Goal: Transaction & Acquisition: Purchase product/service

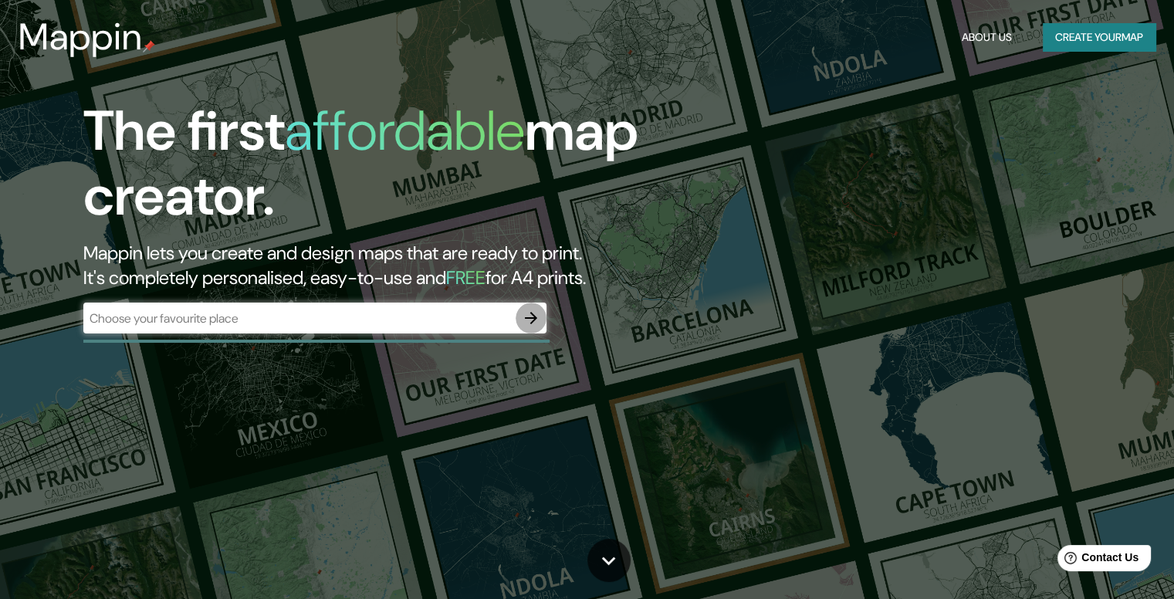
click at [528, 322] on icon "button" at bounding box center [531, 318] width 19 height 19
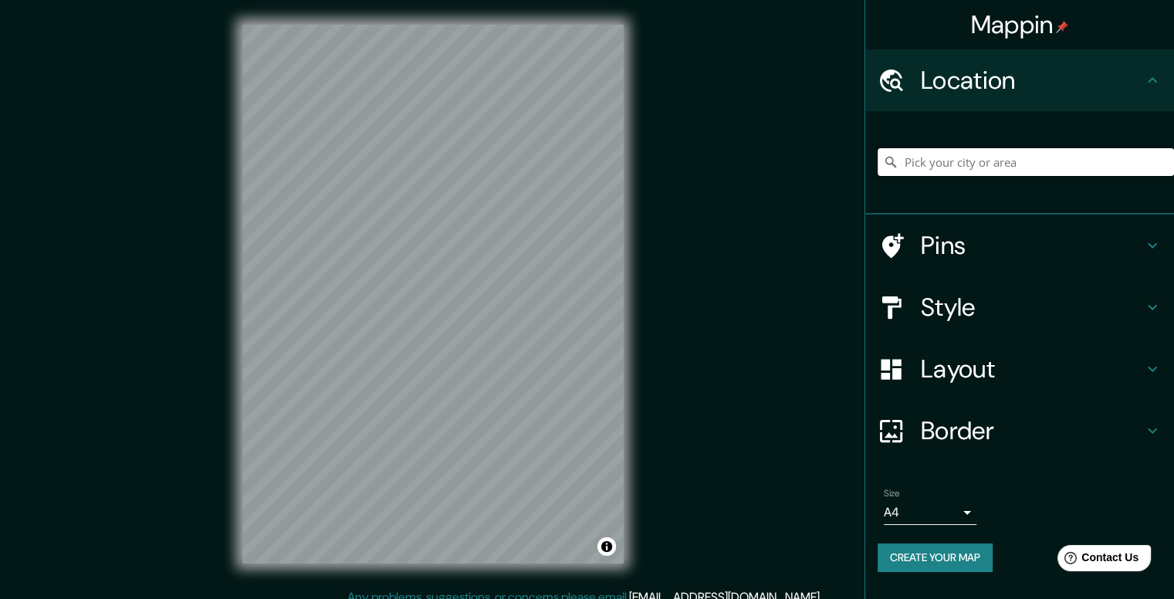
click at [926, 162] on input "Pick your city or area" at bounding box center [1026, 162] width 297 height 28
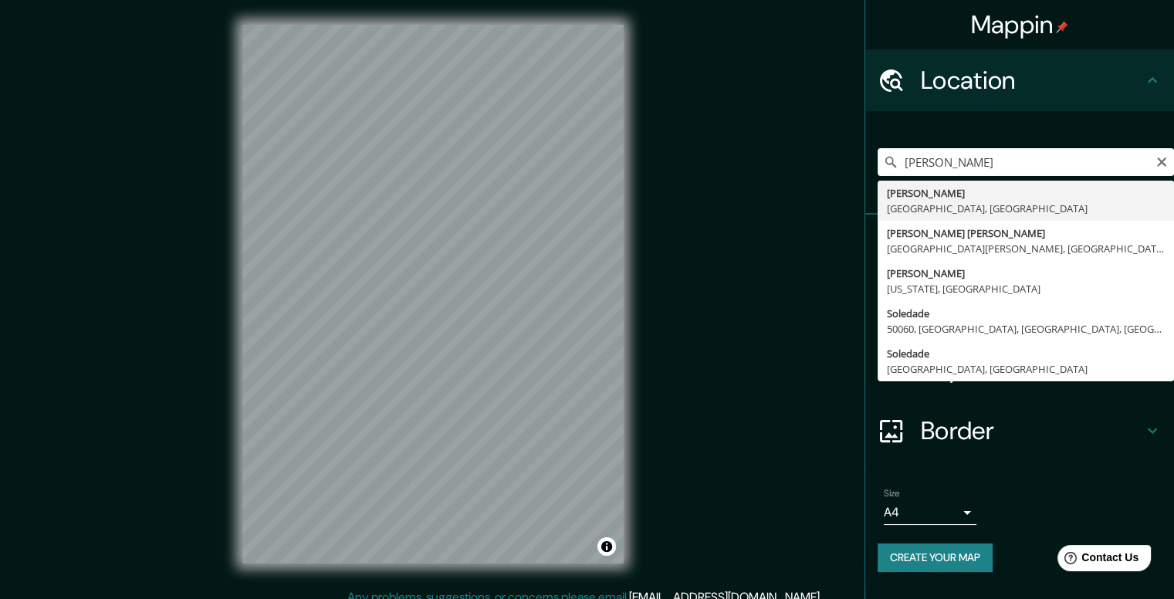
type input "[PERSON_NAME], [GEOGRAPHIC_DATA], [GEOGRAPHIC_DATA]"
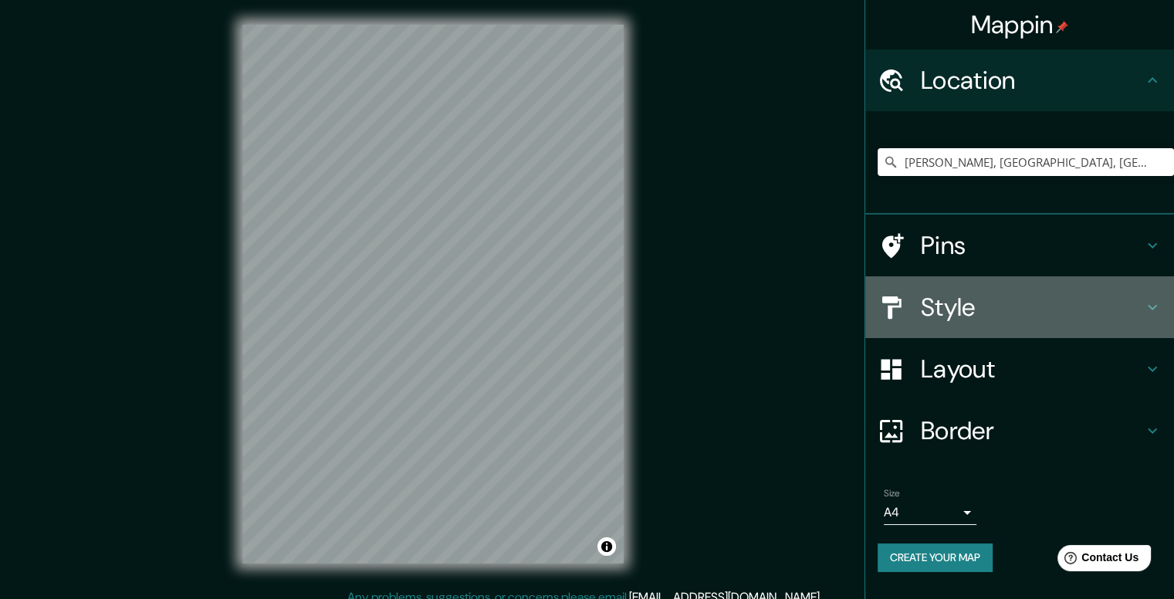
click at [955, 317] on h4 "Style" at bounding box center [1032, 307] width 222 height 31
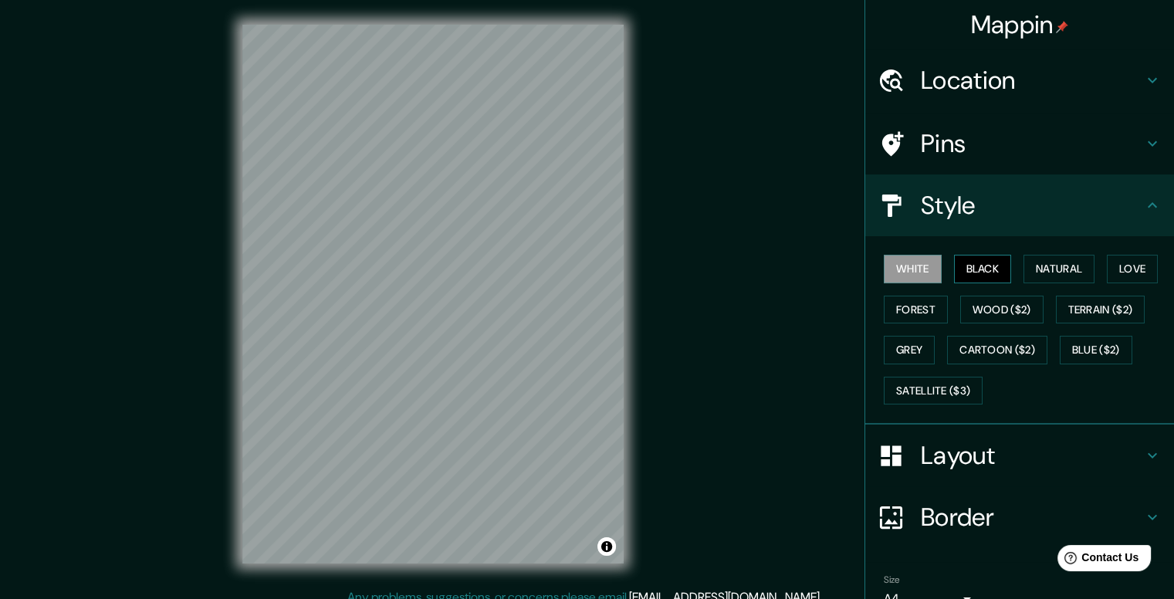
click at [970, 269] on button "Black" at bounding box center [983, 269] width 58 height 29
click at [909, 259] on button "White" at bounding box center [913, 269] width 58 height 29
click at [966, 256] on button "Black" at bounding box center [983, 269] width 58 height 29
click at [921, 452] on h4 "Layout" at bounding box center [1032, 455] width 222 height 31
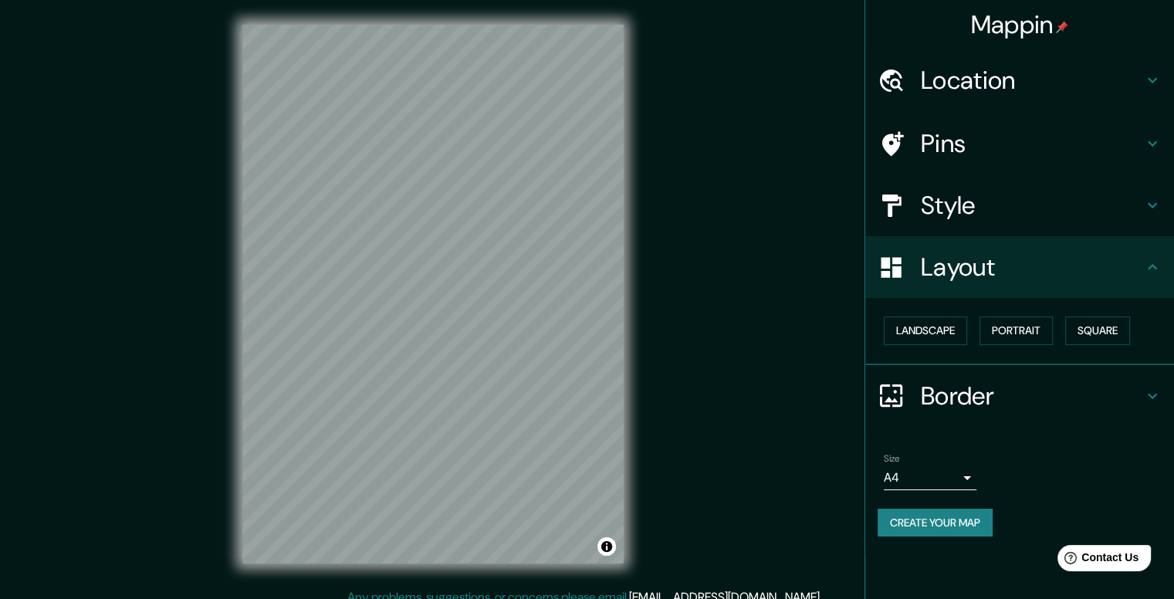
click at [921, 468] on body "Mappin Location Soledad, Atlántico, Colombia Pins Style Layout Landscape Portra…" at bounding box center [587, 299] width 1174 height 599
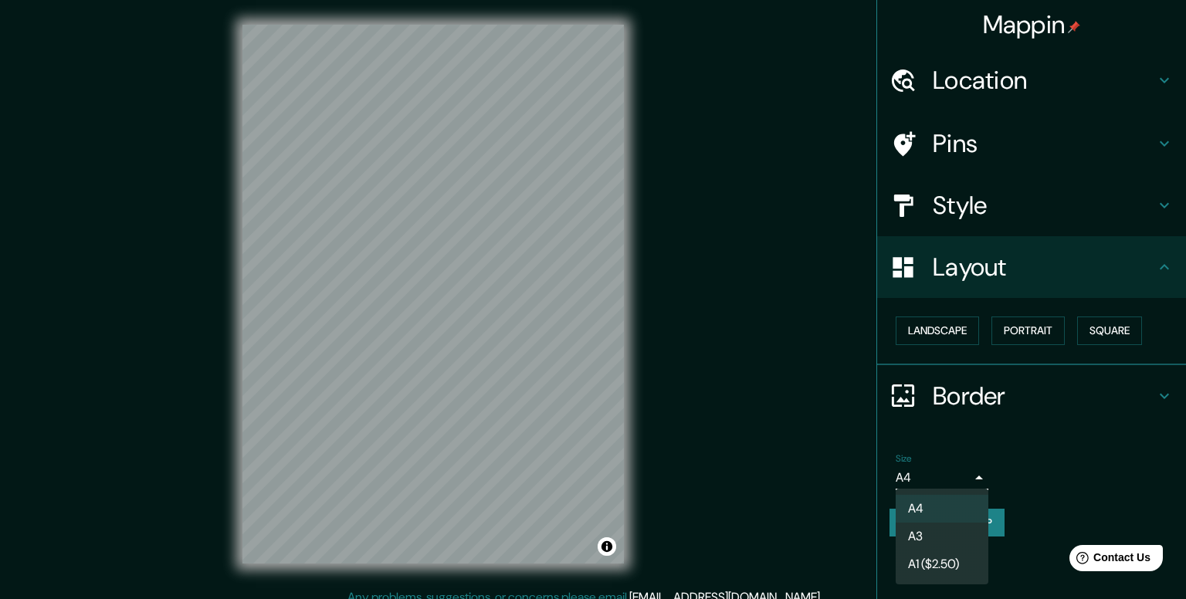
click at [927, 534] on li "A3" at bounding box center [942, 537] width 93 height 28
type input "a4"
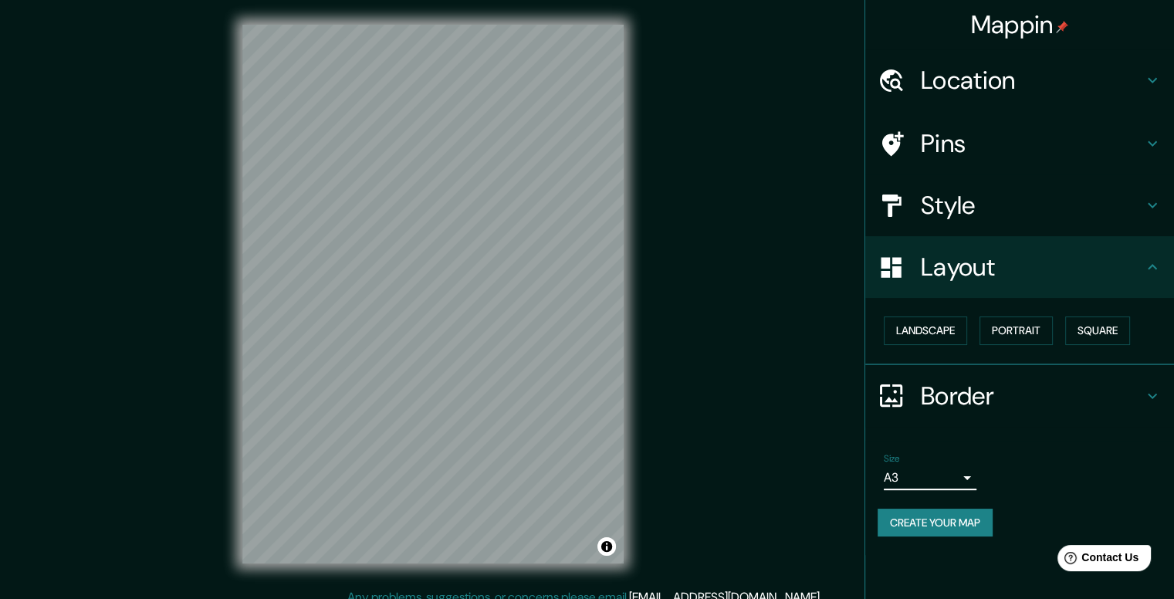
click at [923, 518] on button "Create your map" at bounding box center [935, 523] width 115 height 29
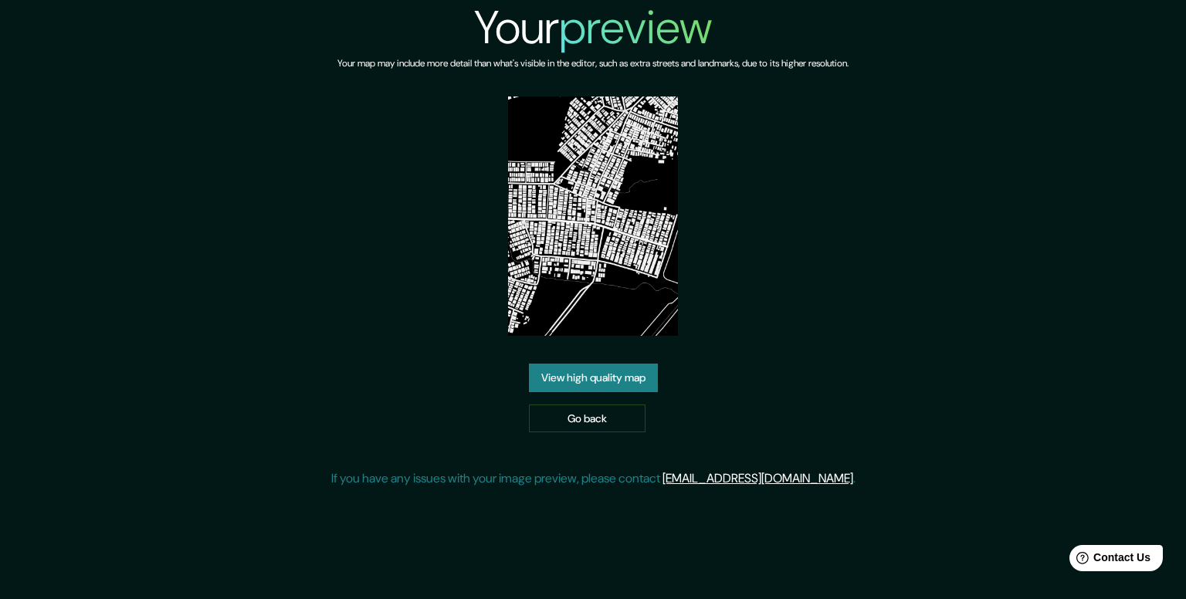
click at [628, 378] on link "View high quality map" at bounding box center [593, 378] width 129 height 29
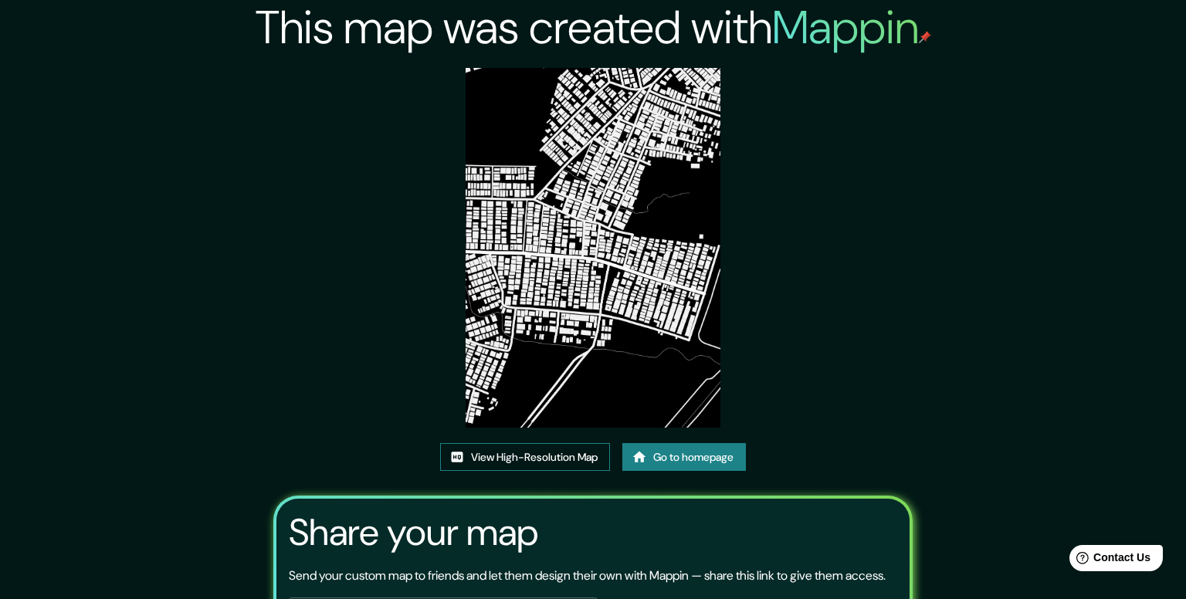
click at [483, 443] on link "View High-Resolution Map" at bounding box center [525, 457] width 170 height 29
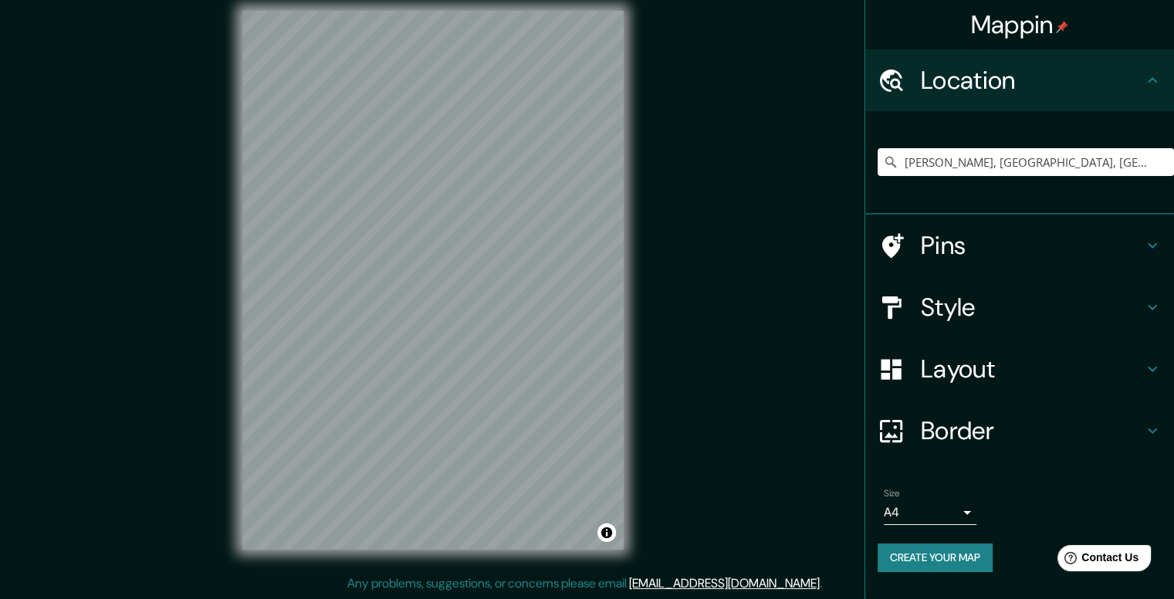
click at [944, 507] on body "Mappin Location [GEOGRAPHIC_DATA], [GEOGRAPHIC_DATA], [GEOGRAPHIC_DATA] Pins St…" at bounding box center [587, 285] width 1174 height 599
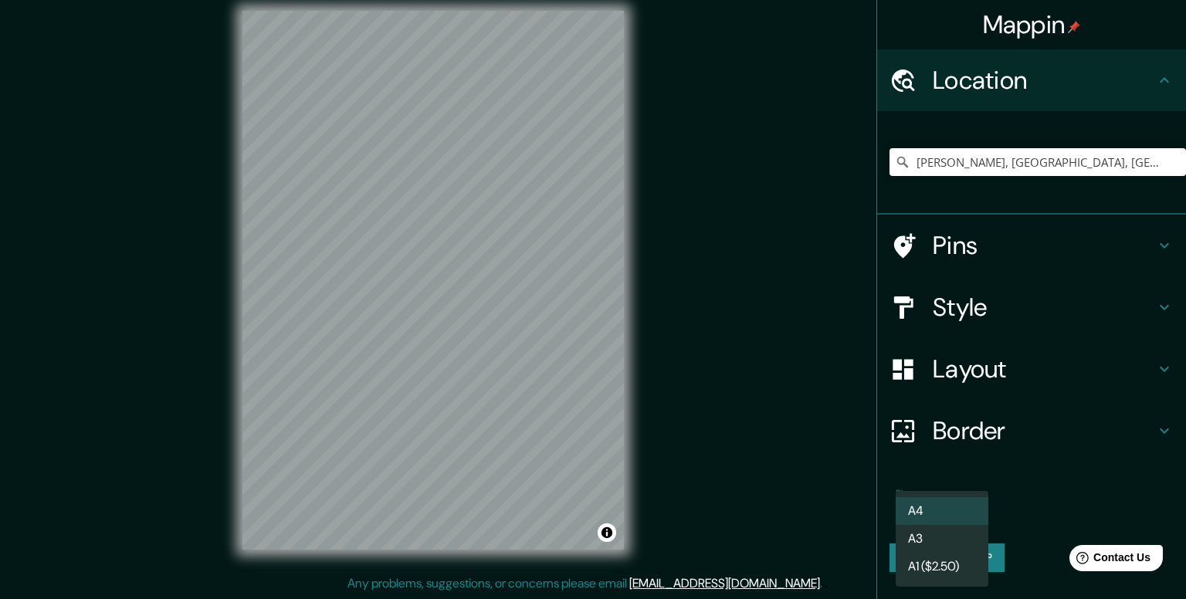
click at [943, 530] on li "A3" at bounding box center [942, 539] width 93 height 28
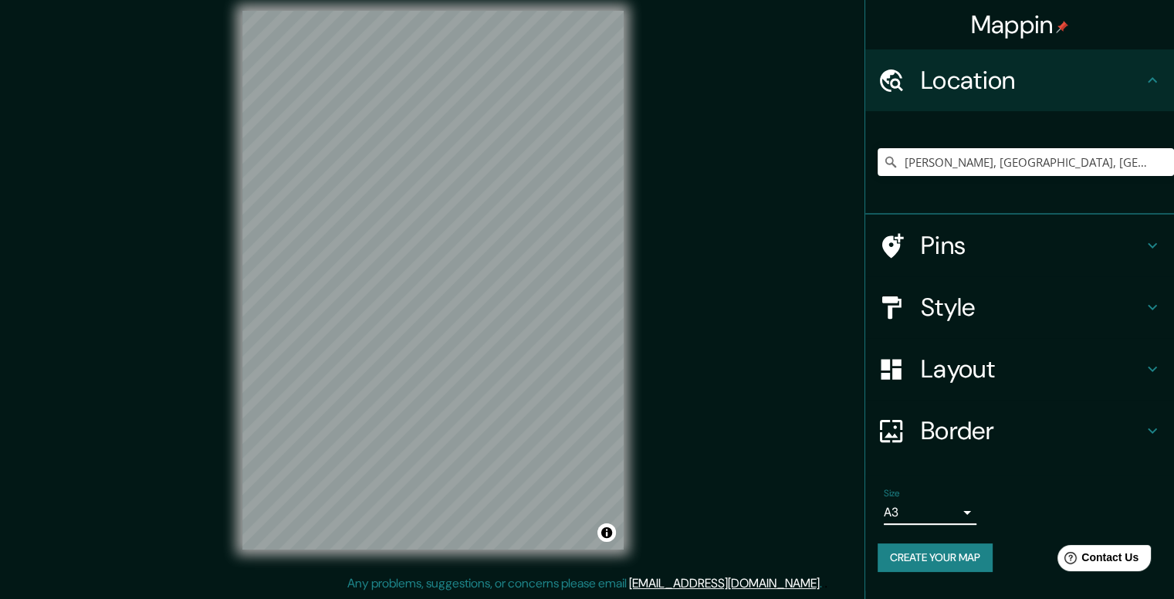
click at [925, 515] on body "Mappin Location [GEOGRAPHIC_DATA], [GEOGRAPHIC_DATA], [GEOGRAPHIC_DATA] Pins St…" at bounding box center [587, 285] width 1174 height 599
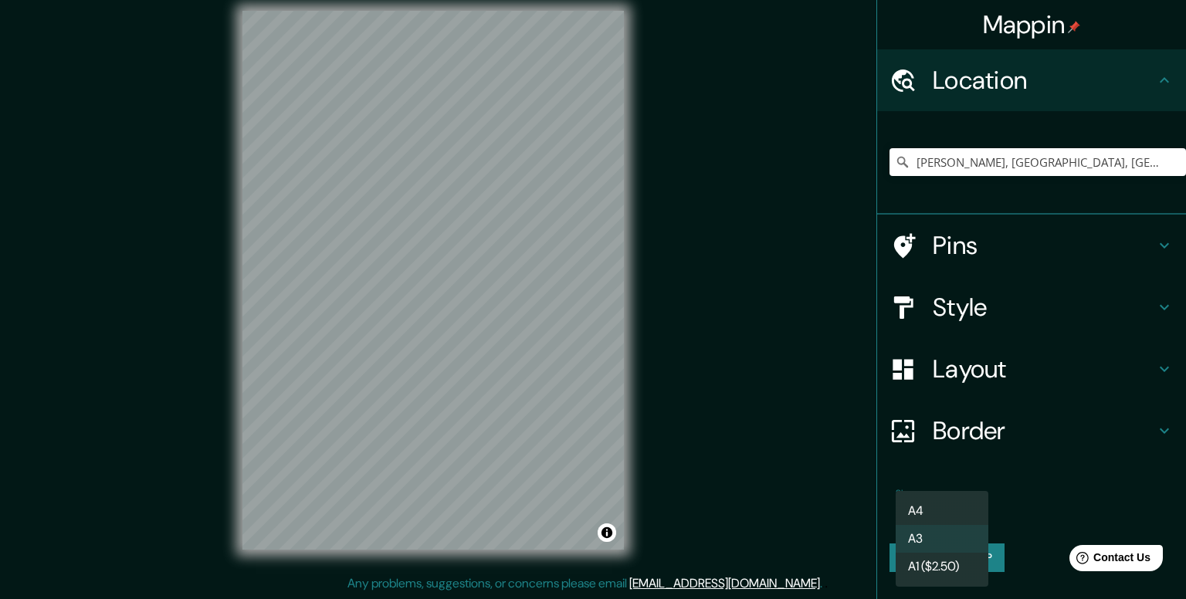
click at [923, 503] on li "A4" at bounding box center [942, 511] width 93 height 28
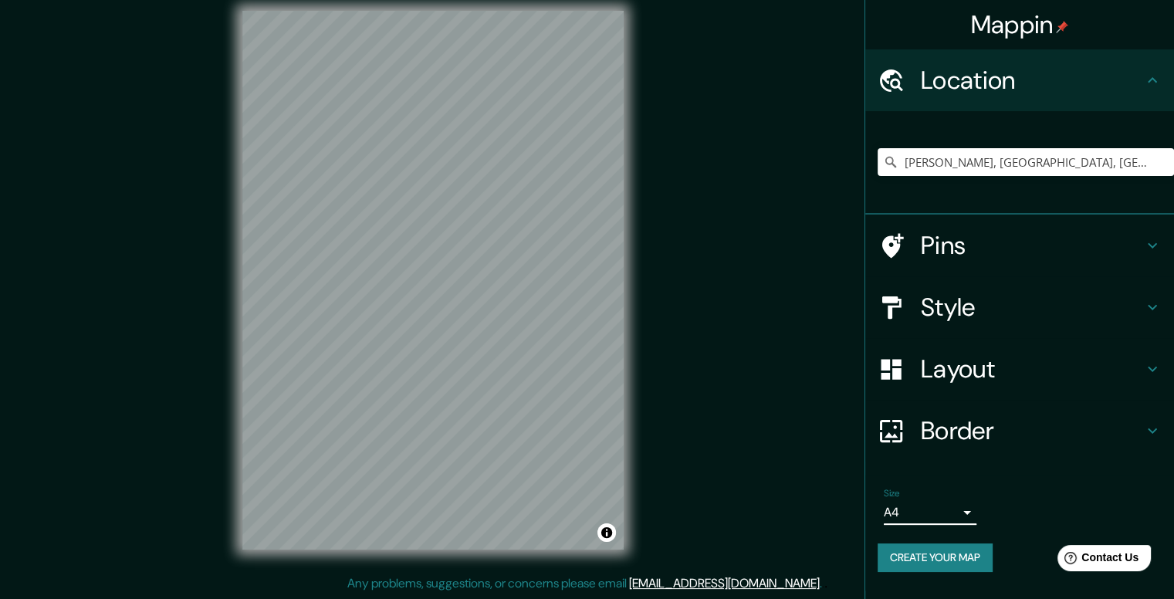
click at [947, 384] on h4 "Layout" at bounding box center [1032, 369] width 222 height 31
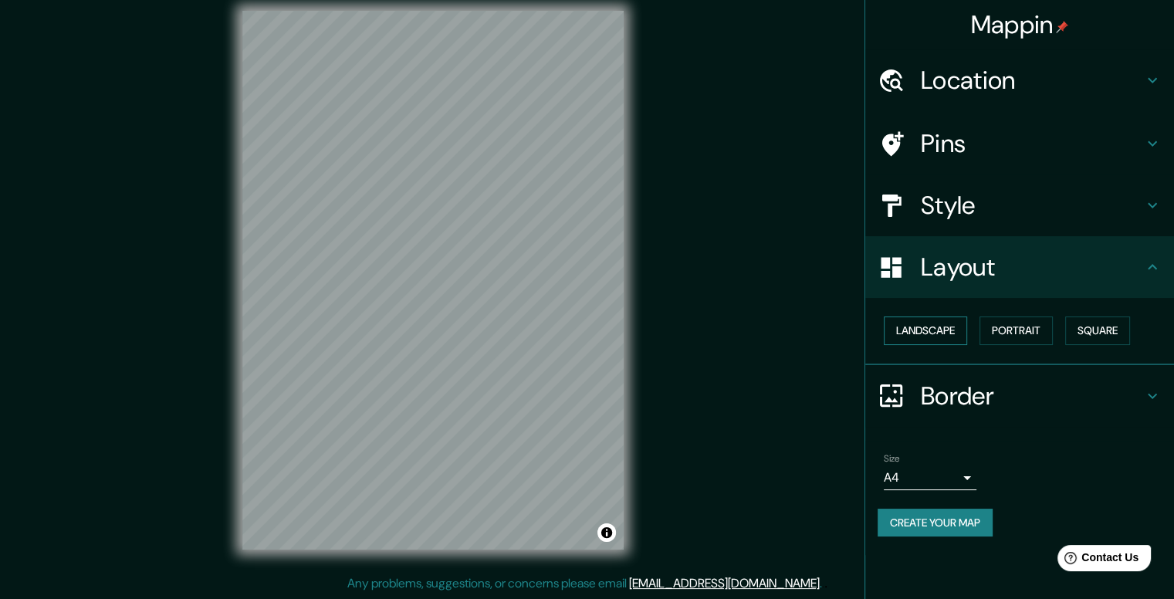
click at [946, 335] on button "Landscape" at bounding box center [925, 331] width 83 height 29
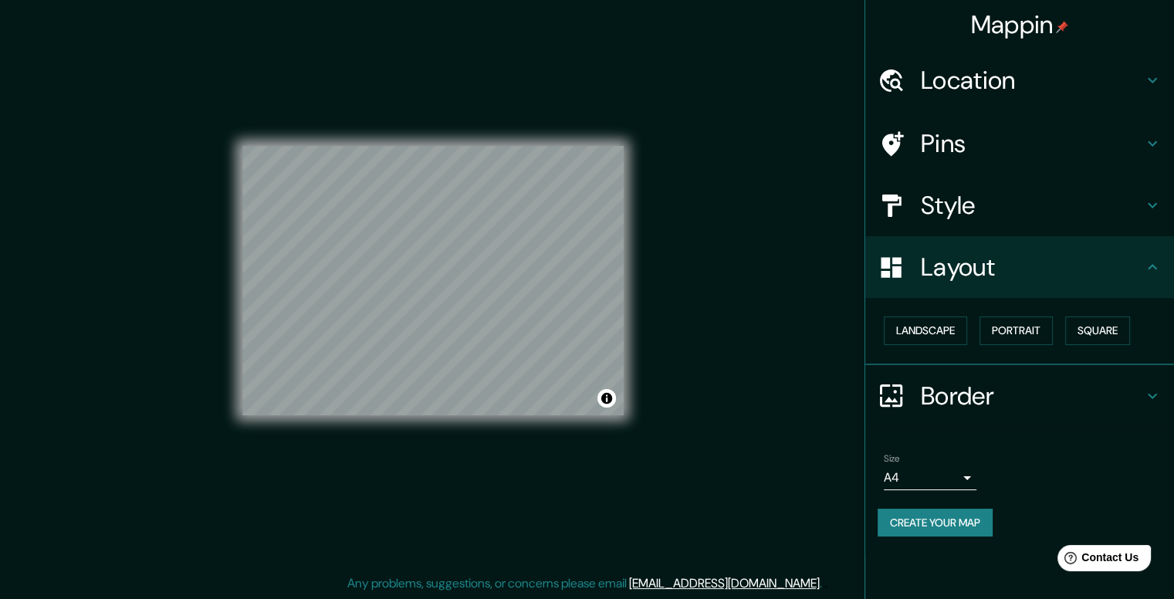
click at [978, 80] on h4 "Location" at bounding box center [1032, 80] width 222 height 31
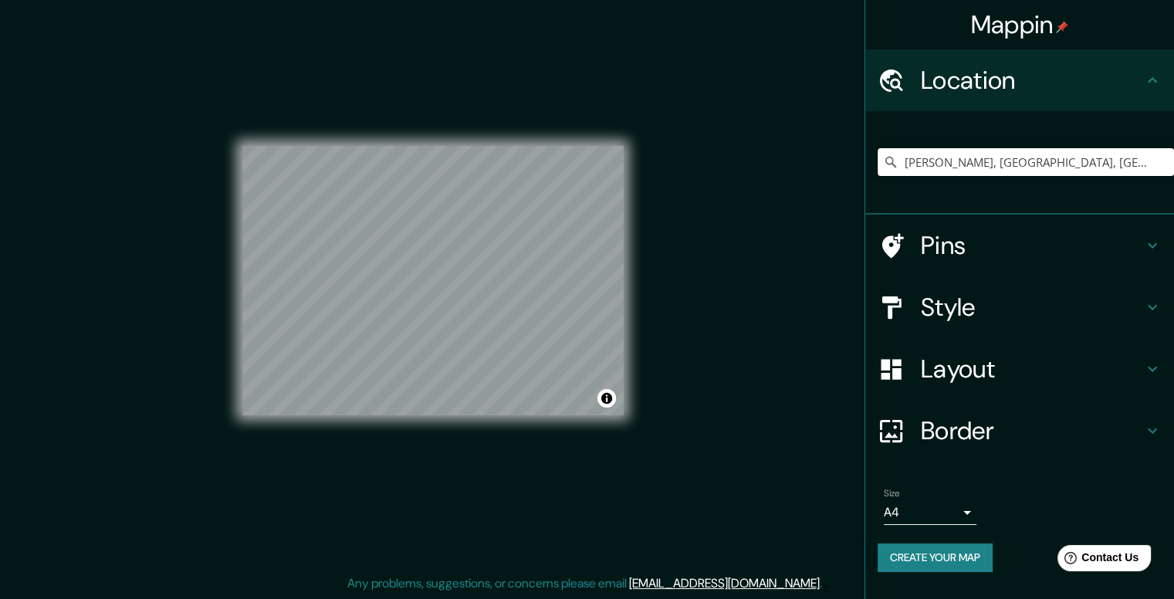
click at [1078, 170] on input "[PERSON_NAME], [GEOGRAPHIC_DATA], [GEOGRAPHIC_DATA]" at bounding box center [1026, 162] width 297 height 28
drag, startPoint x: 1096, startPoint y: 158, endPoint x: 870, endPoint y: 175, distance: 226.8
click at [870, 175] on div "[PERSON_NAME], [GEOGRAPHIC_DATA], [GEOGRAPHIC_DATA]" at bounding box center [1020, 162] width 309 height 103
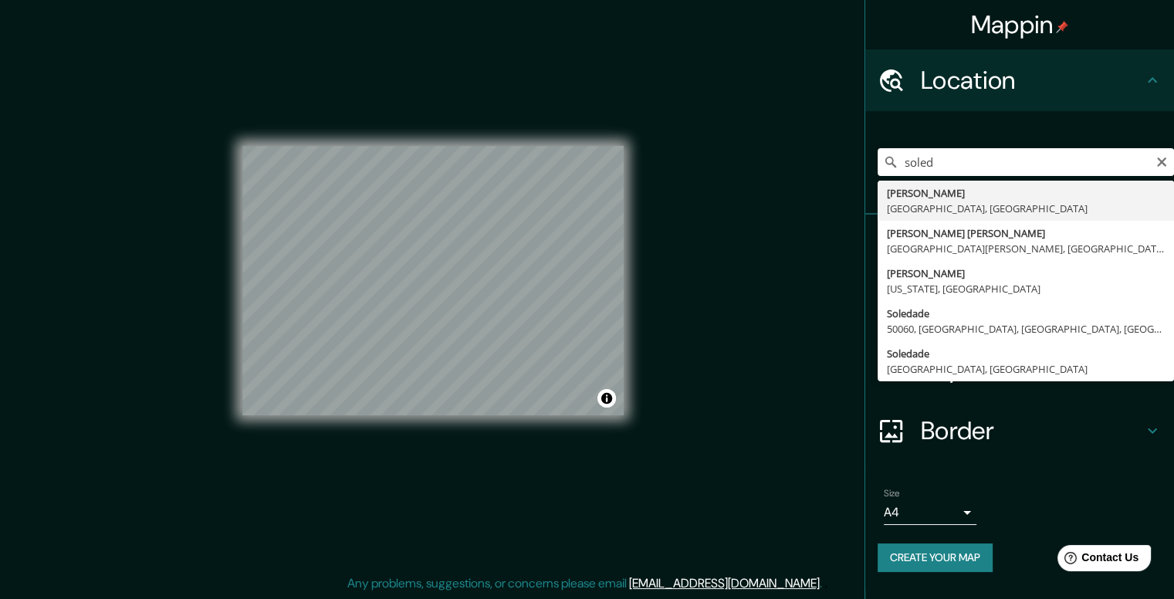
type input "[PERSON_NAME], [GEOGRAPHIC_DATA], [GEOGRAPHIC_DATA]"
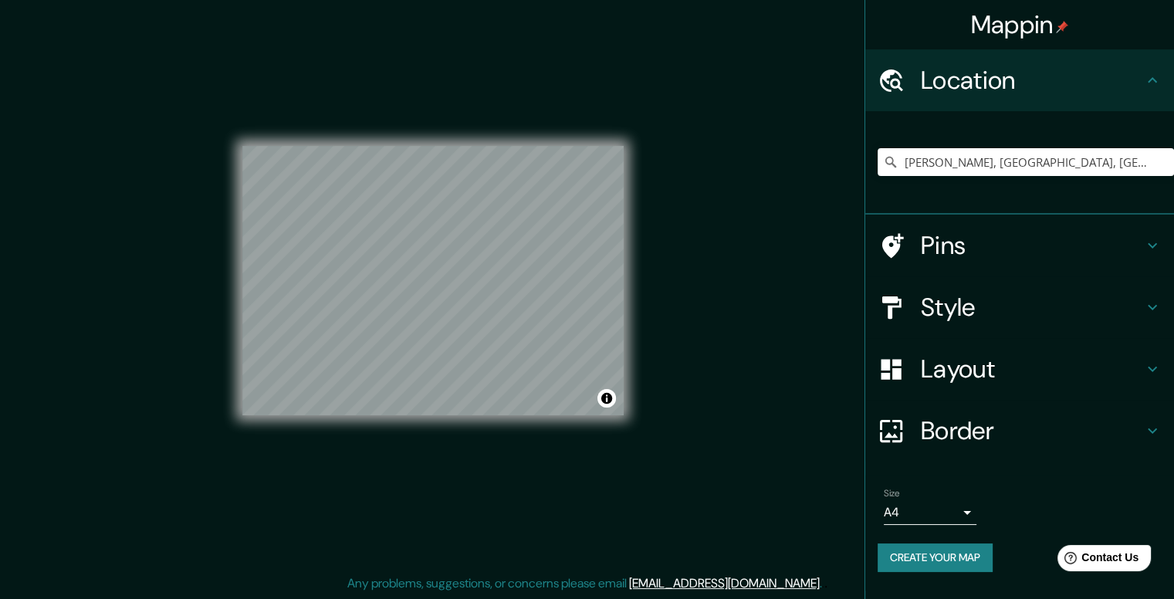
click at [953, 303] on h4 "Style" at bounding box center [1032, 307] width 222 height 31
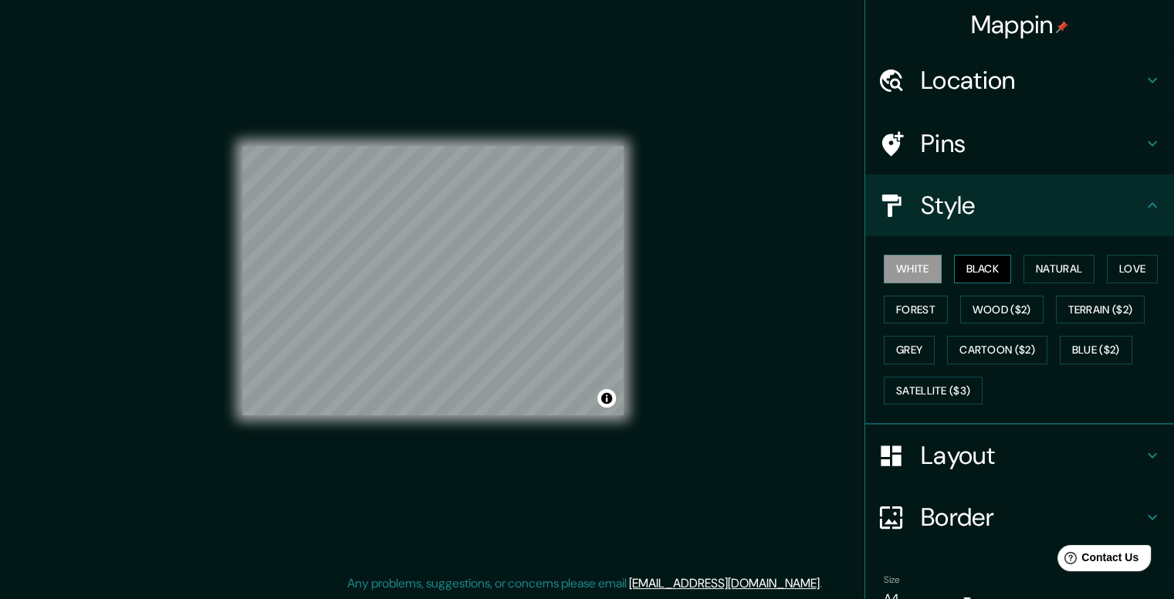
click at [977, 265] on button "Black" at bounding box center [983, 269] width 58 height 29
click at [599, 391] on button "Toggle attribution" at bounding box center [607, 398] width 19 height 19
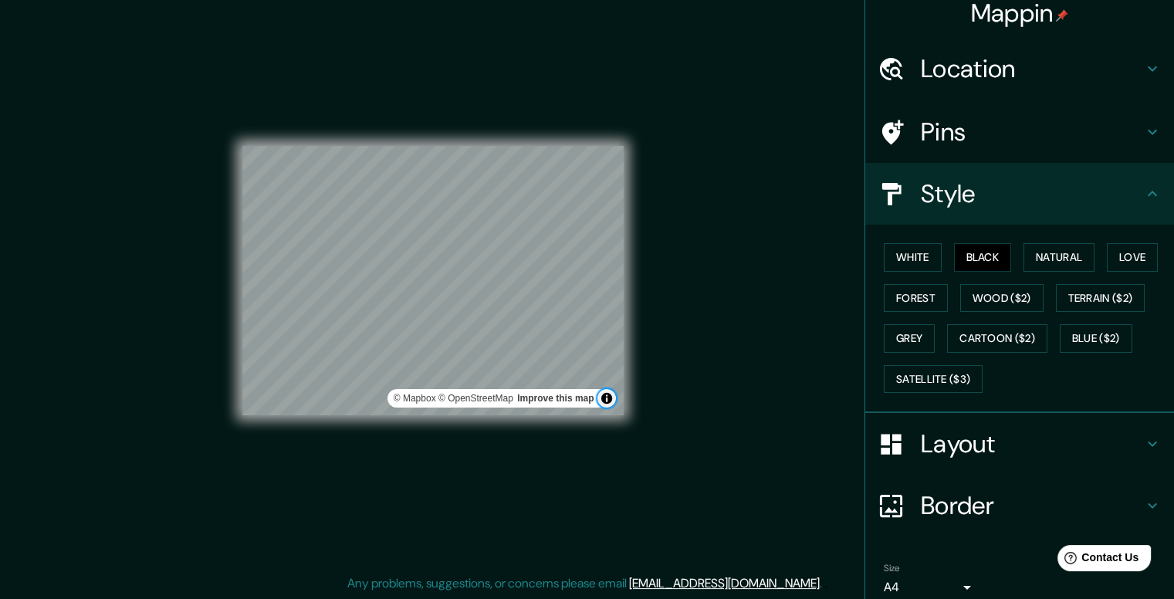
scroll to position [75, 0]
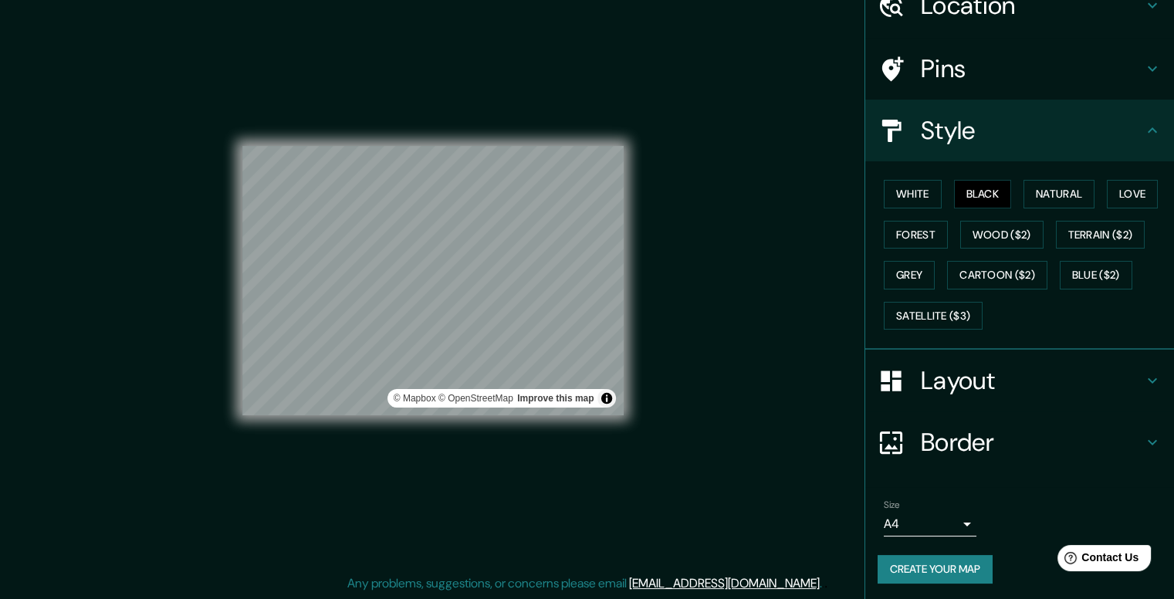
click at [930, 517] on body "Mappin Location [GEOGRAPHIC_DATA], [GEOGRAPHIC_DATA], [GEOGRAPHIC_DATA] Pins St…" at bounding box center [587, 285] width 1174 height 599
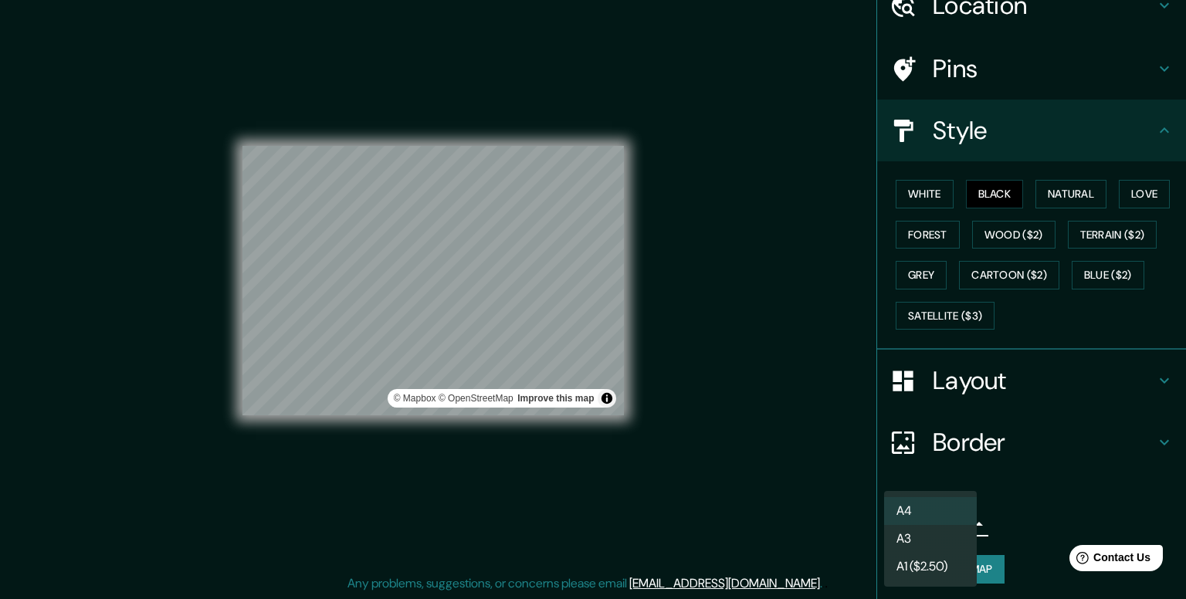
click at [812, 498] on div at bounding box center [593, 299] width 1186 height 599
click at [930, 523] on body "Mappin Location [GEOGRAPHIC_DATA], [GEOGRAPHIC_DATA], [GEOGRAPHIC_DATA] Pins St…" at bounding box center [593, 285] width 1186 height 599
click at [937, 500] on li "A4" at bounding box center [930, 511] width 93 height 28
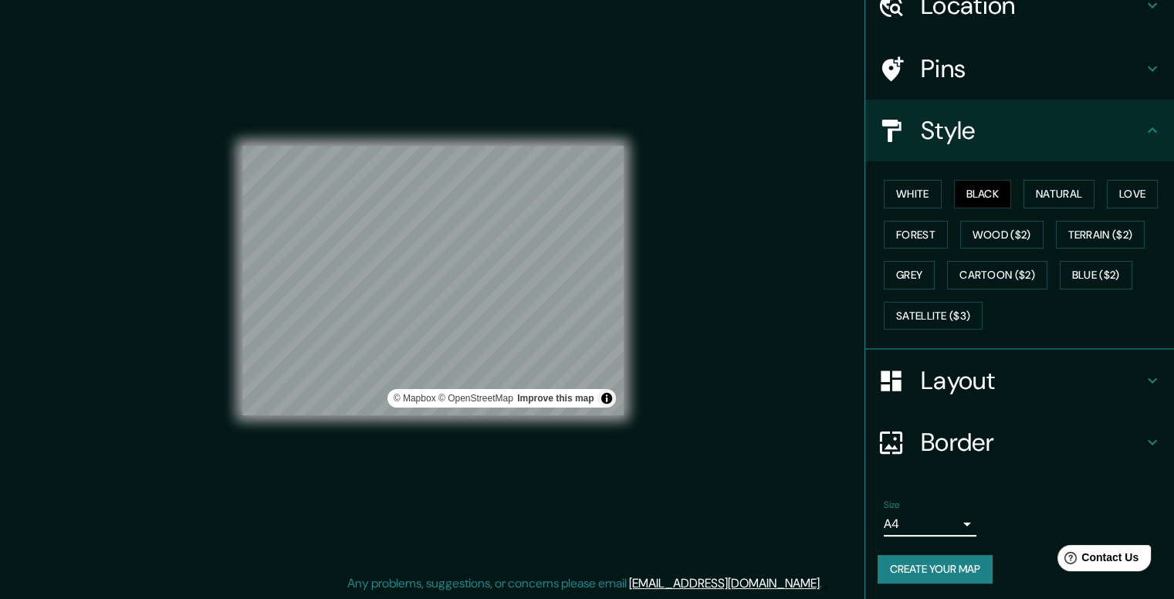
click at [953, 525] on body "Mappin Location [GEOGRAPHIC_DATA], [GEOGRAPHIC_DATA], [GEOGRAPHIC_DATA] Pins St…" at bounding box center [587, 285] width 1174 height 599
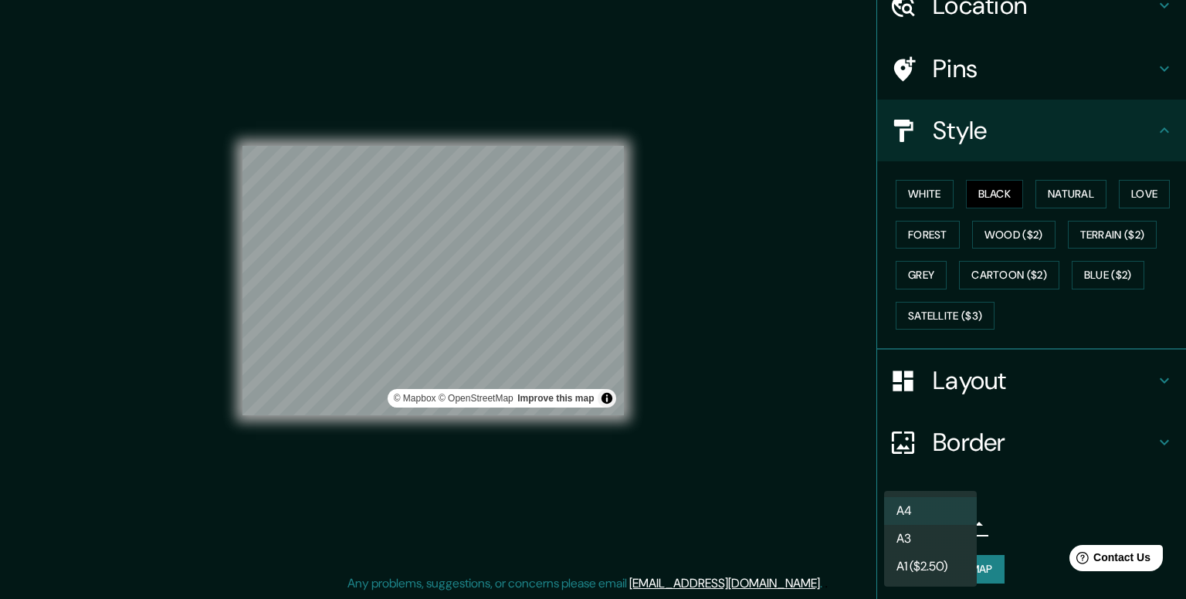
click at [920, 534] on li "A3" at bounding box center [930, 539] width 93 height 28
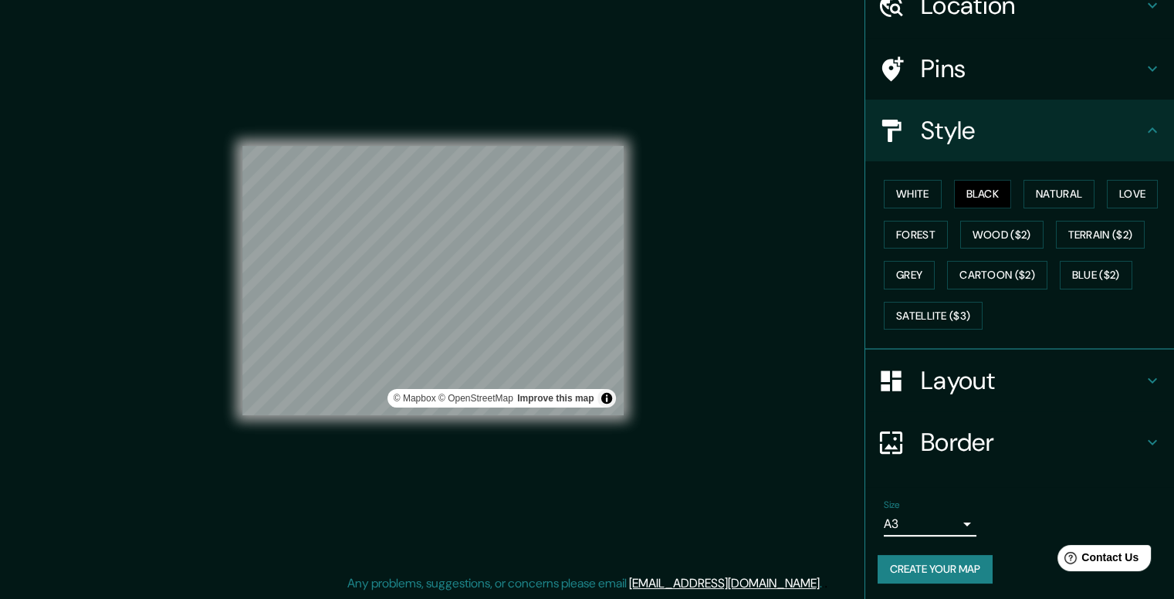
click at [979, 381] on h4 "Layout" at bounding box center [1032, 380] width 222 height 31
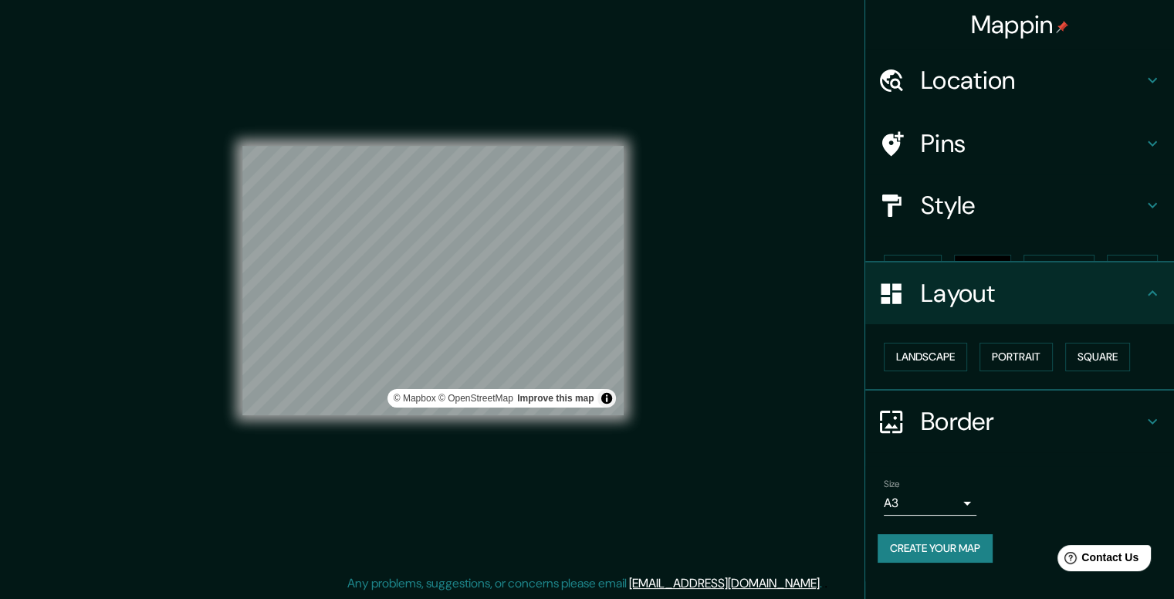
scroll to position [0, 0]
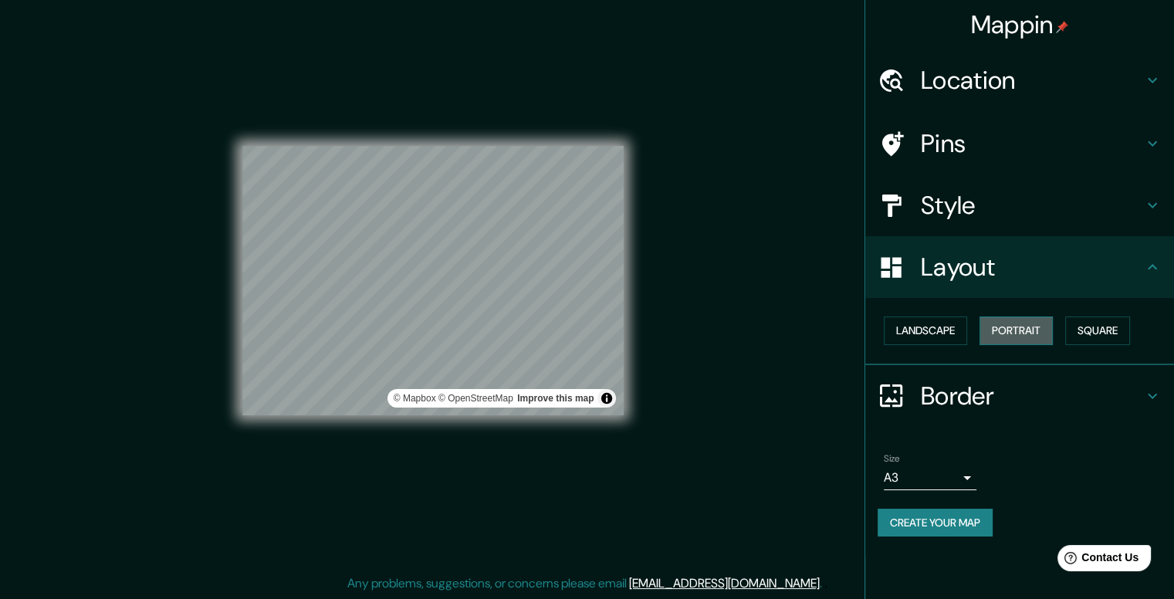
click at [1044, 334] on button "Portrait" at bounding box center [1016, 331] width 73 height 29
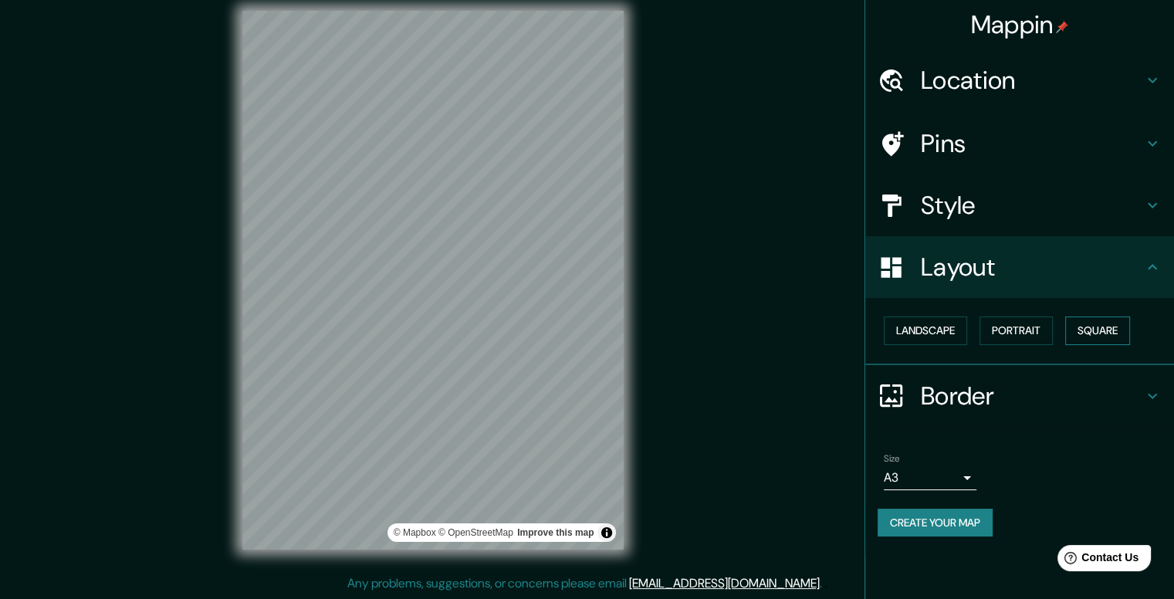
click at [1090, 325] on button "Square" at bounding box center [1098, 331] width 65 height 29
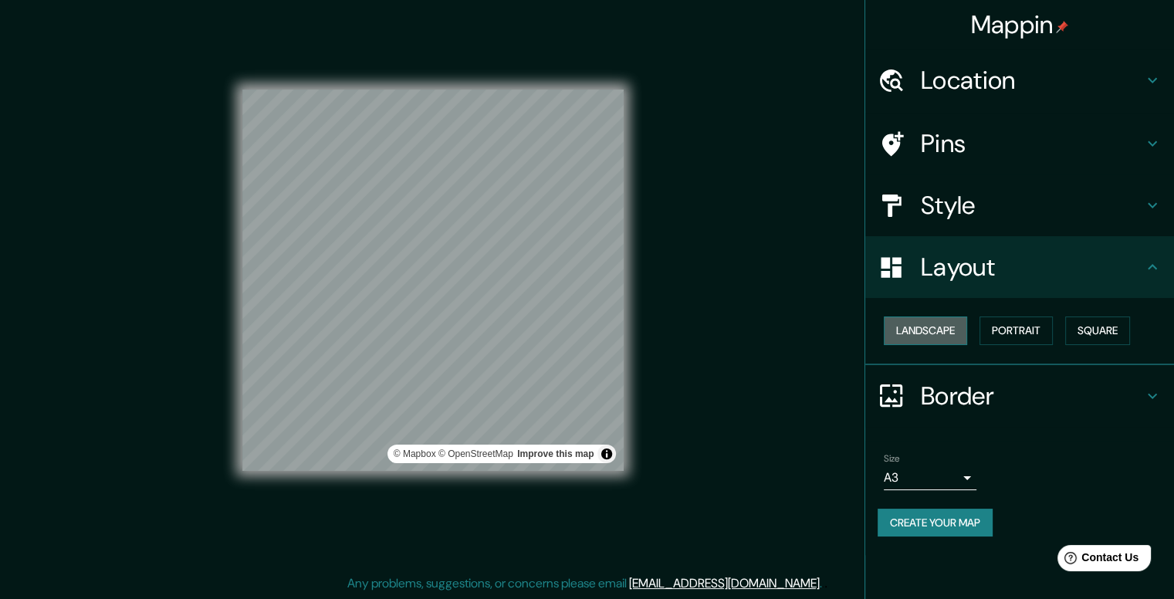
click at [934, 321] on button "Landscape" at bounding box center [925, 331] width 83 height 29
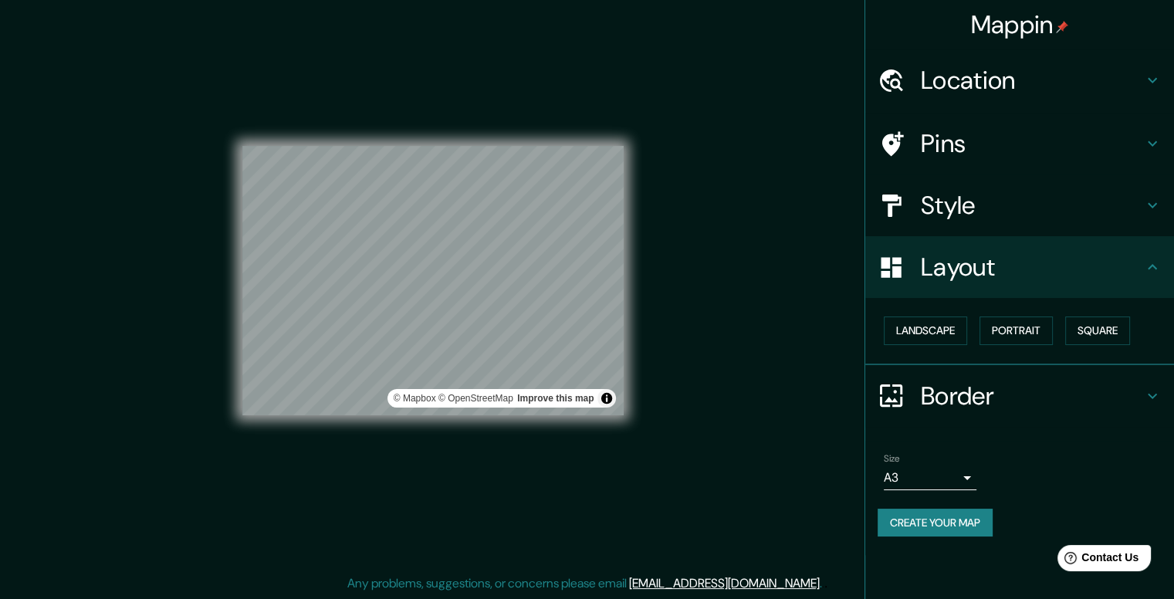
click at [951, 520] on button "Create your map" at bounding box center [935, 523] width 115 height 29
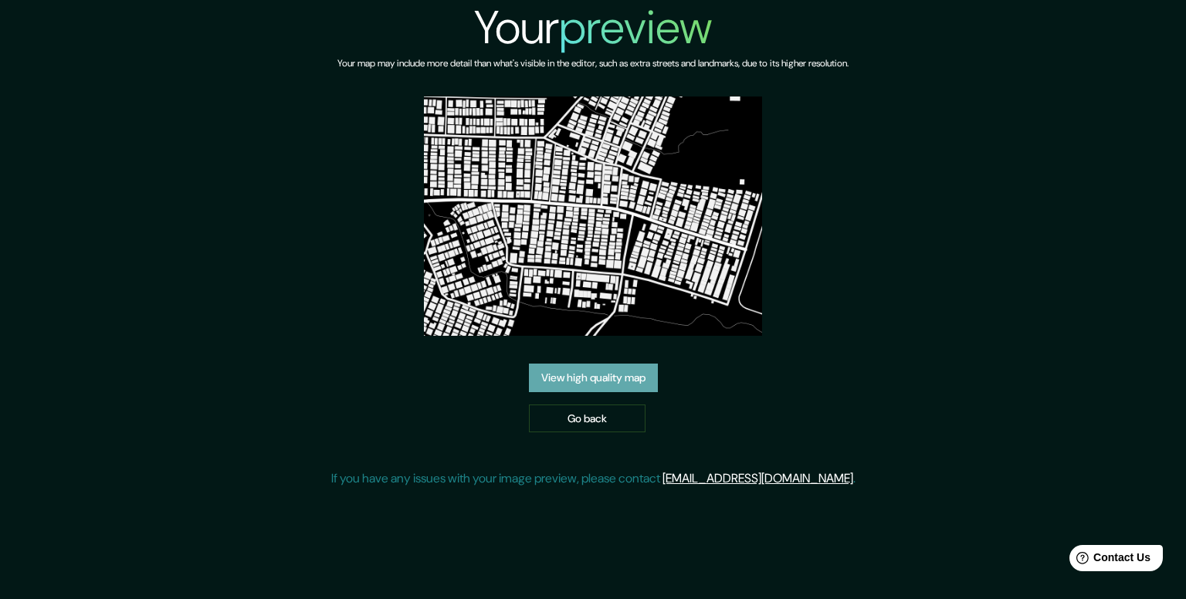
click at [632, 378] on link "View high quality map" at bounding box center [593, 378] width 129 height 29
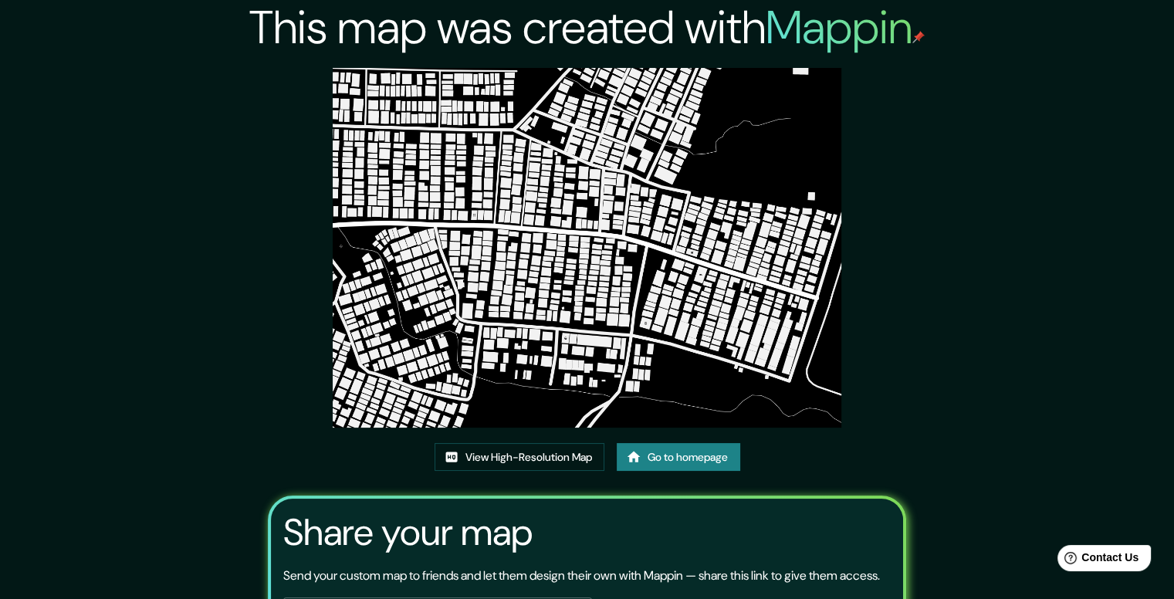
click at [544, 103] on img at bounding box center [587, 248] width 509 height 360
click at [513, 460] on link "View High-Resolution Map" at bounding box center [520, 457] width 170 height 29
click at [491, 459] on link "View High-Resolution Map" at bounding box center [520, 457] width 170 height 29
